Goal: Communication & Community: Ask a question

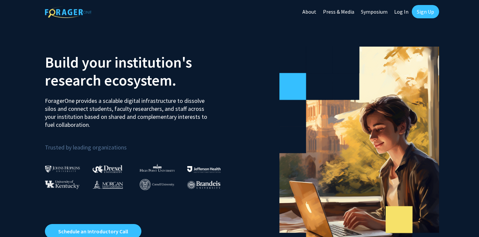
click at [421, 12] on link "Sign Up" at bounding box center [425, 11] width 27 height 13
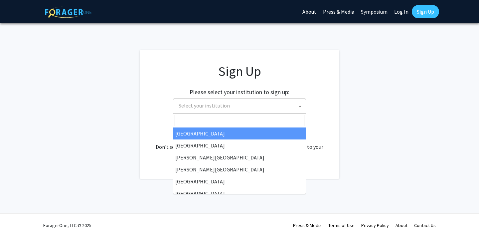
click at [267, 107] on span "Select your institution" at bounding box center [241, 106] width 130 height 14
type input "u"
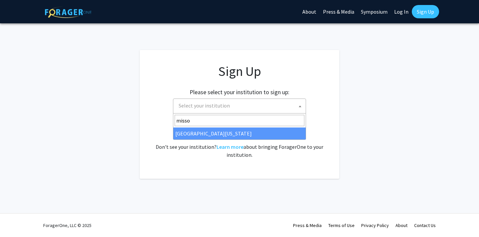
type input "misso"
select select "33"
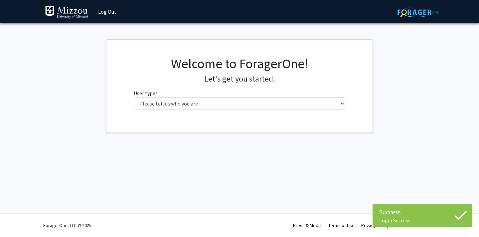
click at [219, 112] on div "Welcome to ForagerOne! Let's get you started. User type * required Please tell …" at bounding box center [240, 86] width 222 height 60
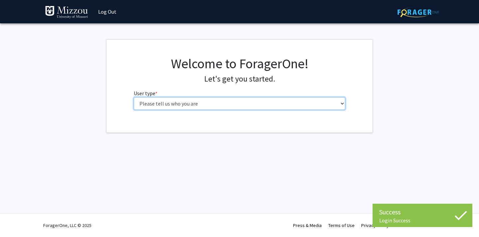
click at [218, 102] on select "Please tell us who you are Undergraduate Student Master's Student Doctoral Cand…" at bounding box center [240, 103] width 212 height 13
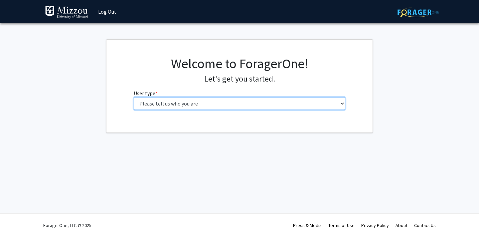
select select "1: undergrad"
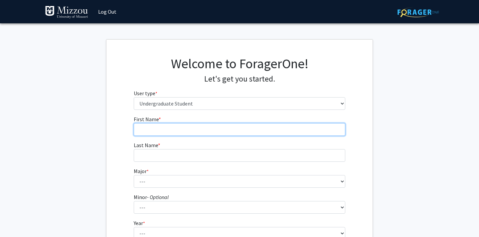
click at [199, 127] on input "First Name * required" at bounding box center [240, 129] width 212 height 13
type input "[US_STATE]"
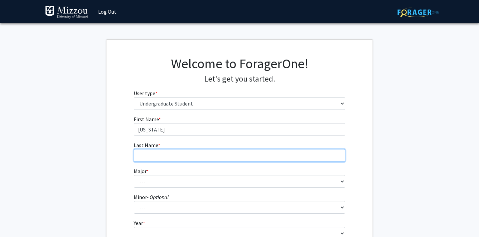
click at [151, 159] on input "Last Name * required" at bounding box center [240, 155] width 212 height 13
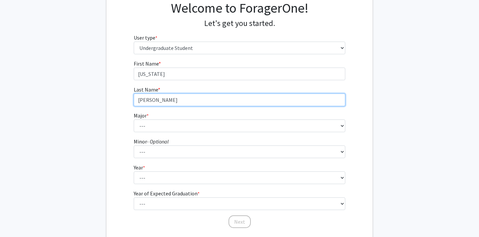
scroll to position [56, 0]
type input "[PERSON_NAME]"
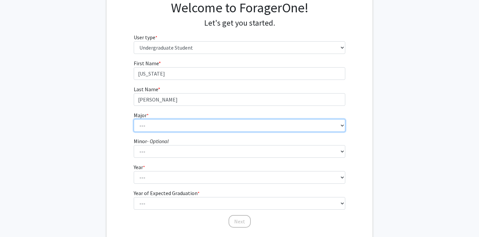
click at [148, 126] on select "--- Agribusiness Management Agricultural Education Agricultural Education: Comm…" at bounding box center [240, 125] width 212 height 13
select select "135: 2628"
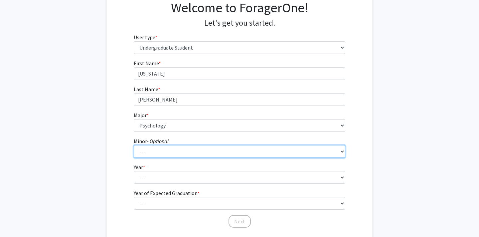
click at [179, 149] on select "--- Accountancy Aerospace Engineering Aerospace Studies Agribusiness Management…" at bounding box center [240, 151] width 212 height 13
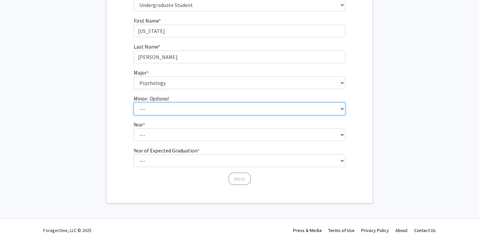
scroll to position [103, 0]
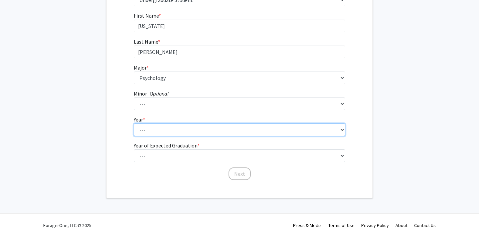
click at [147, 131] on select "--- First-year Sophomore Junior Senior Postbaccalaureate Certificate" at bounding box center [240, 129] width 212 height 13
select select "2: sophomore"
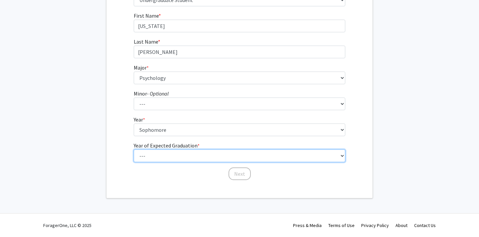
click at [195, 156] on select "--- 2025 2026 2027 2028 2029 2030 2031 2032 2033 2034" at bounding box center [240, 155] width 212 height 13
select select "3: 2027"
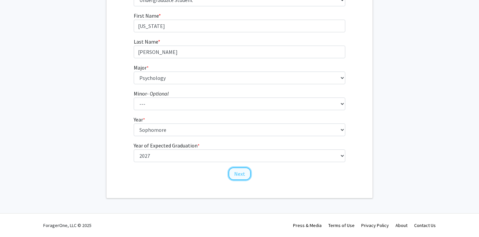
click at [242, 176] on button "Next" at bounding box center [240, 173] width 22 height 13
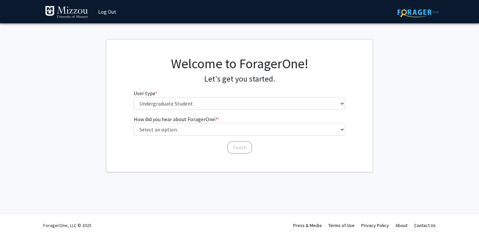
scroll to position [0, 0]
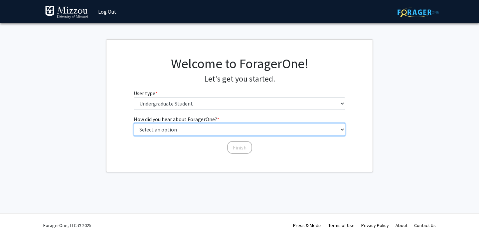
click at [226, 129] on select "Select an option Peer/student recommendation Faculty/staff recommendation Unive…" at bounding box center [240, 129] width 212 height 13
select select "3: university_website"
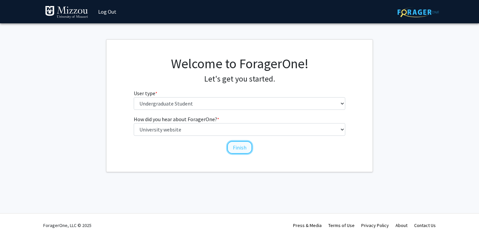
click at [237, 151] on button "Finish" at bounding box center [239, 147] width 25 height 13
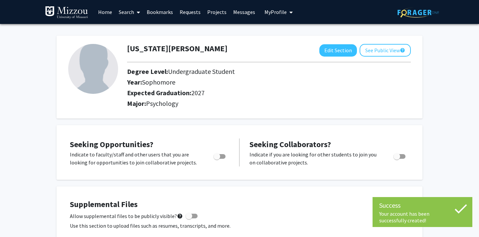
click at [196, 91] on span "2027" at bounding box center [197, 93] width 13 height 8
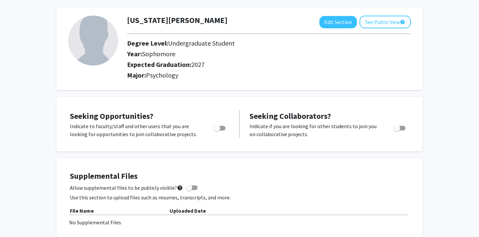
scroll to position [21, 0]
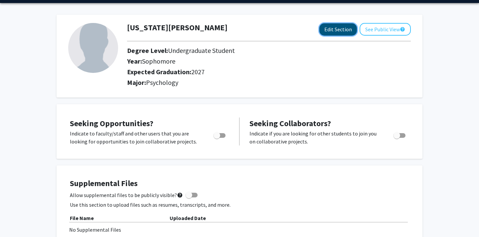
click at [321, 28] on button "Edit Section" at bounding box center [338, 29] width 38 height 12
select select "sophomore"
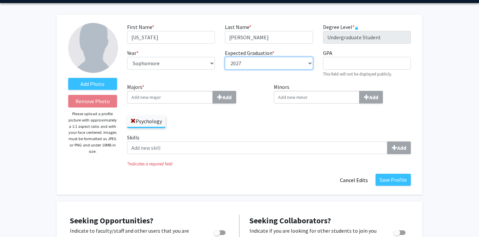
click at [244, 63] on select "--- 2018 2019 2020 2021 2022 2023 2024 2025 2026 2027 2028 2029 2030 2031" at bounding box center [269, 63] width 88 height 13
select select "2028"
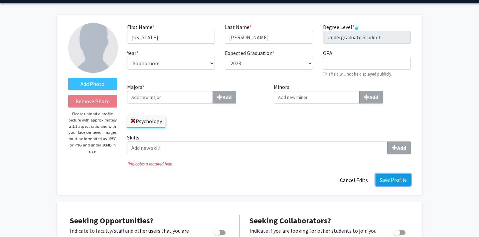
click at [401, 181] on button "Save Profile" at bounding box center [393, 180] width 35 height 12
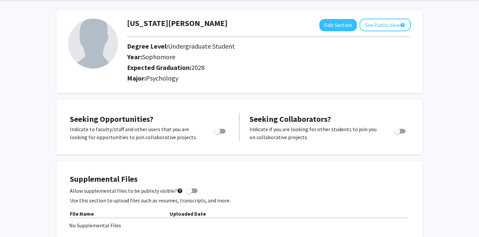
scroll to position [0, 0]
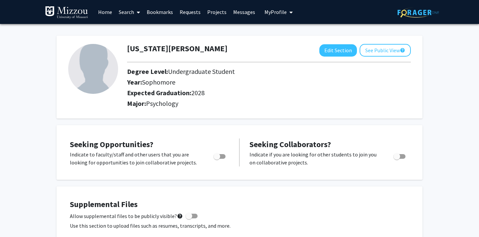
click at [131, 12] on link "Search" at bounding box center [129, 11] width 28 height 23
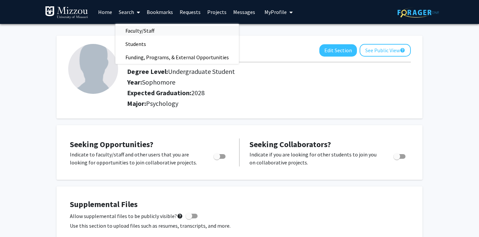
click at [137, 31] on span "Faculty/Staff" at bounding box center [139, 30] width 49 height 13
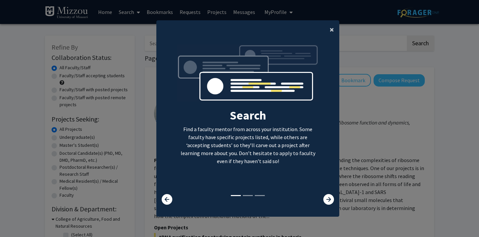
click at [332, 30] on span "×" at bounding box center [332, 29] width 4 height 10
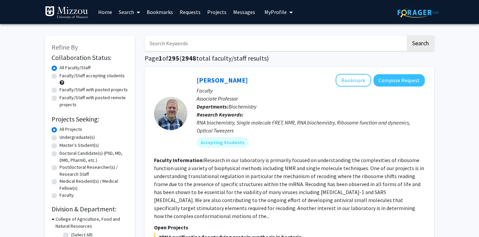
click at [257, 47] on input "Search Keywords" at bounding box center [275, 43] width 261 height 15
type input "[PERSON_NAME]"
click at [407, 36] on button "Search" at bounding box center [420, 43] width 27 height 15
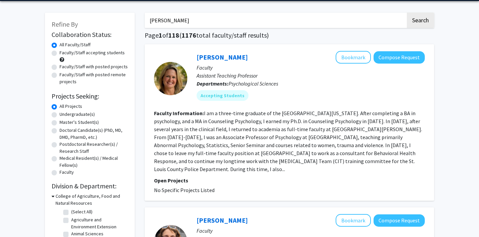
scroll to position [21, 0]
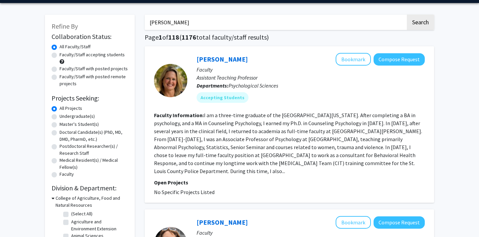
click at [337, 86] on p "Departments: Psychological Sciences" at bounding box center [311, 86] width 228 height 8
click at [391, 59] on button "Compose Request" at bounding box center [399, 59] width 51 height 12
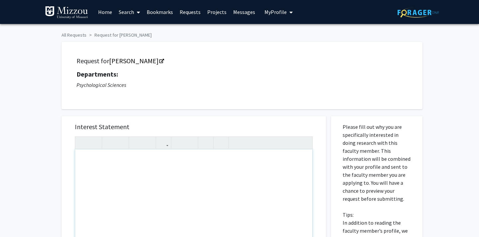
click at [132, 163] on div "Note to users with screen readers: Please press Alt+0 or Option+0 to deactivate…" at bounding box center [193, 225] width 237 height 152
paste div "Note to users with screen readers: Please press Alt+0 or Option+0 to deactivate…"
type textarea "<p>PSYCH-1030-01-55470</p>"
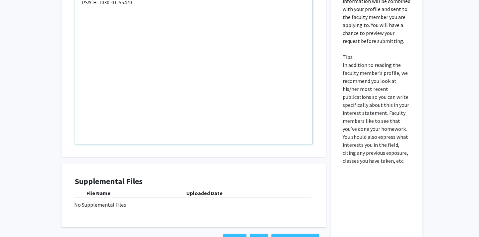
scroll to position [208, 0]
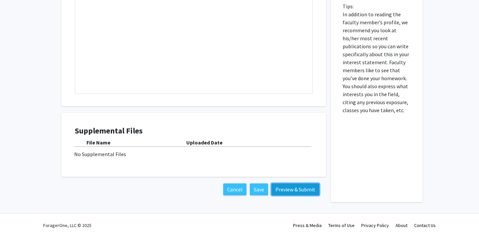
click at [289, 187] on button "Preview & Submit" at bounding box center [296, 189] width 48 height 12
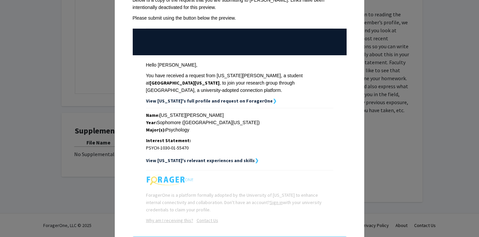
scroll to position [74, 0]
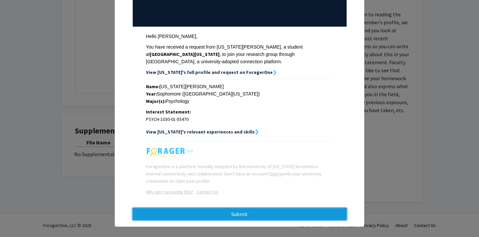
click at [245, 208] on button "Submit" at bounding box center [240, 214] width 214 height 12
